Goal: Transaction & Acquisition: Obtain resource

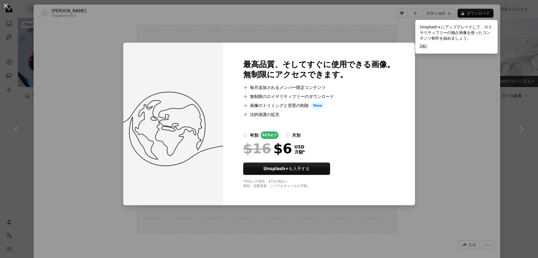
click at [424, 48] on button "OK!" at bounding box center [423, 46] width 7 height 6
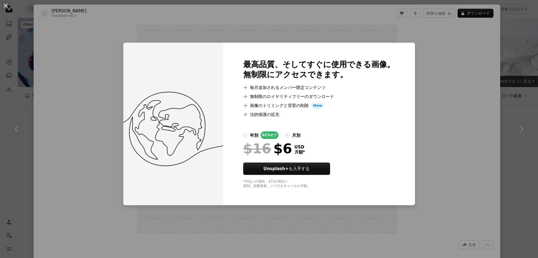
click at [429, 156] on div "An X shape 最高品質、そしてすぐに使用できる画像。 無制限にアクセスできます。 A plus sign 毎月追加されるメンバー限定コンテンツ A p…" at bounding box center [269, 129] width 538 height 258
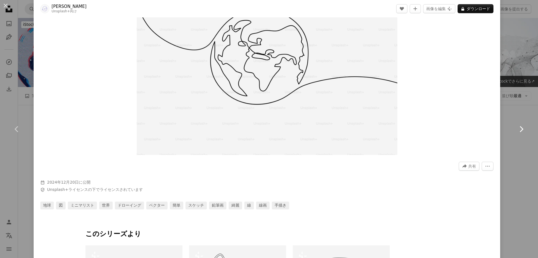
scroll to position [128, 0]
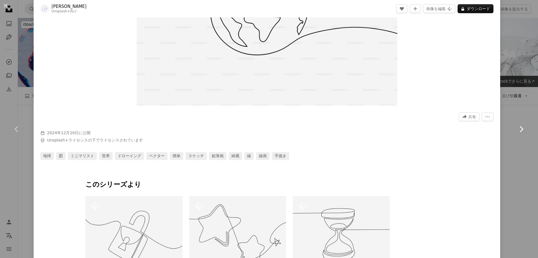
click at [506, 151] on link "Chevron right" at bounding box center [522, 129] width 34 height 54
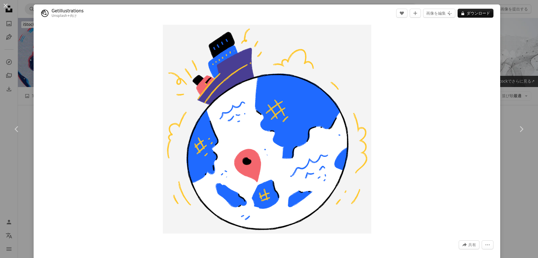
click at [520, 55] on div "An X shape Chevron left Chevron right Getillustrations Unsplash+ 向け A heart A p…" at bounding box center [269, 129] width 538 height 258
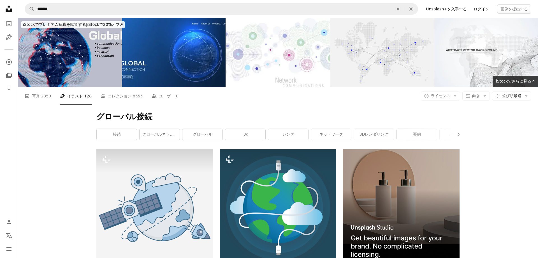
click at [480, 8] on link "ログイン" at bounding box center [482, 8] width 22 height 9
